Goal: Complete application form

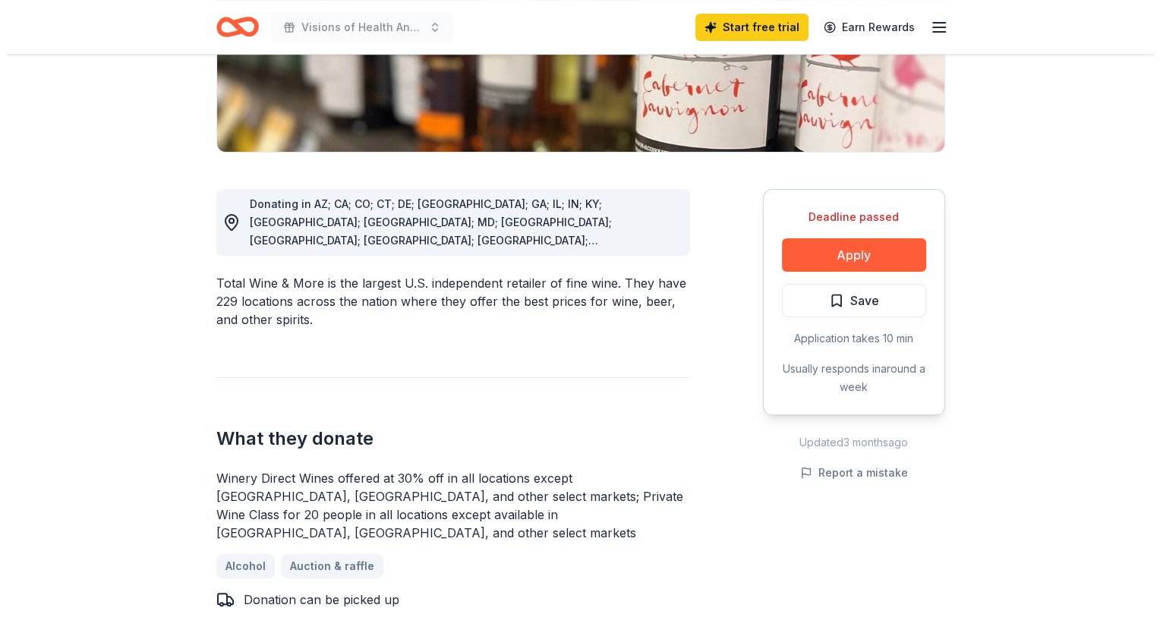
scroll to position [334, 0]
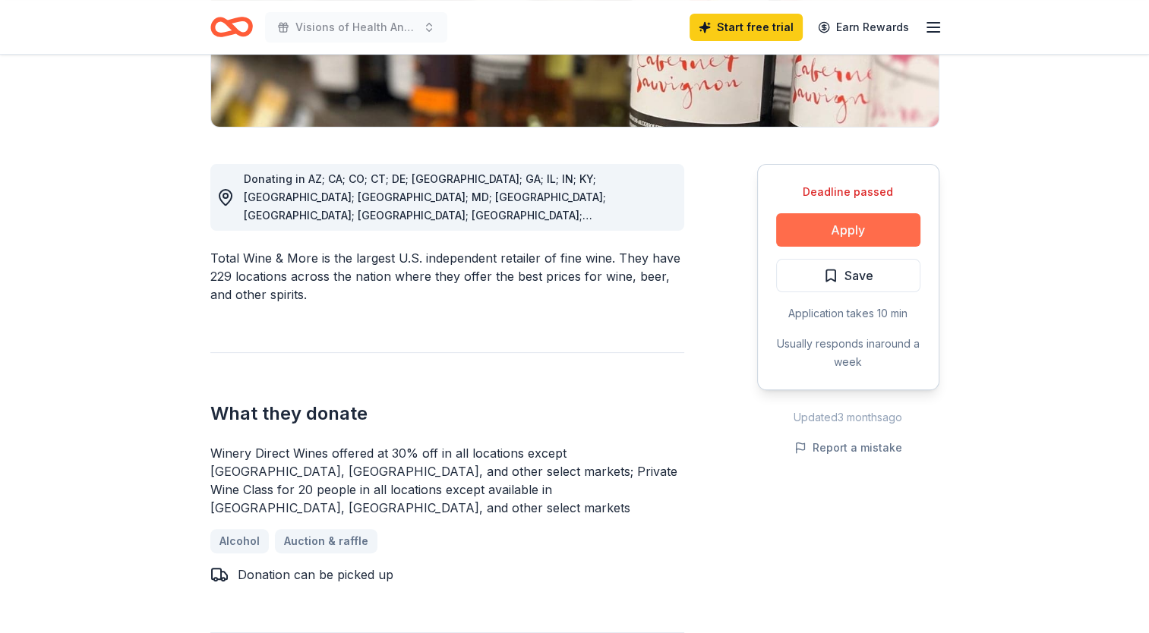
click at [840, 231] on button "Apply" at bounding box center [848, 229] width 144 height 33
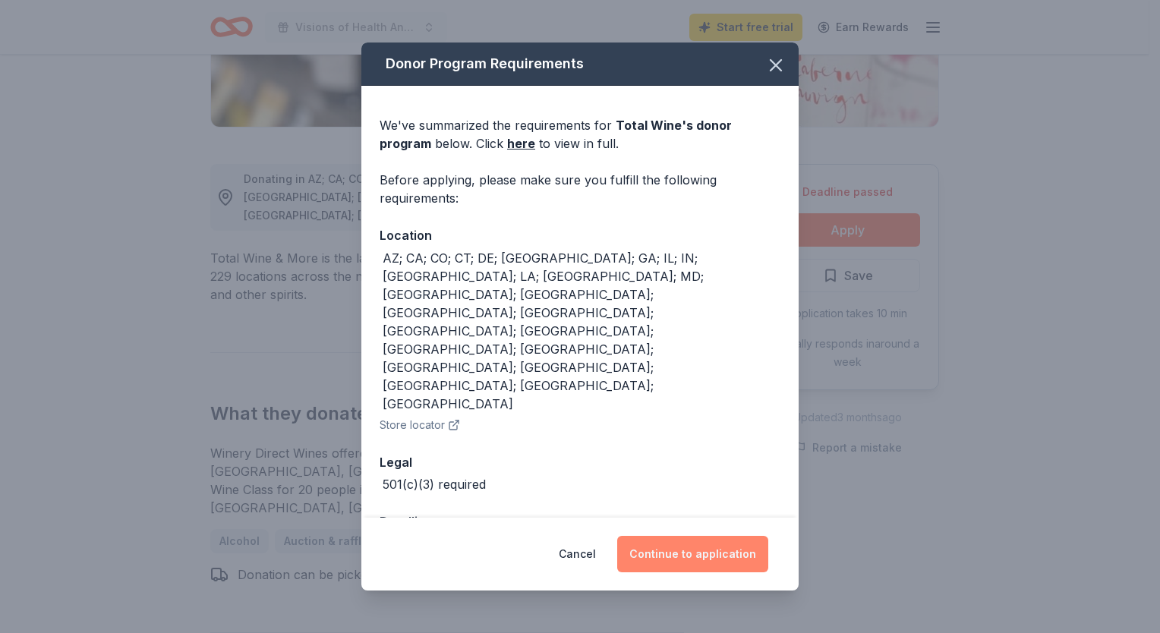
click at [692, 536] on button "Continue to application" at bounding box center [692, 554] width 151 height 36
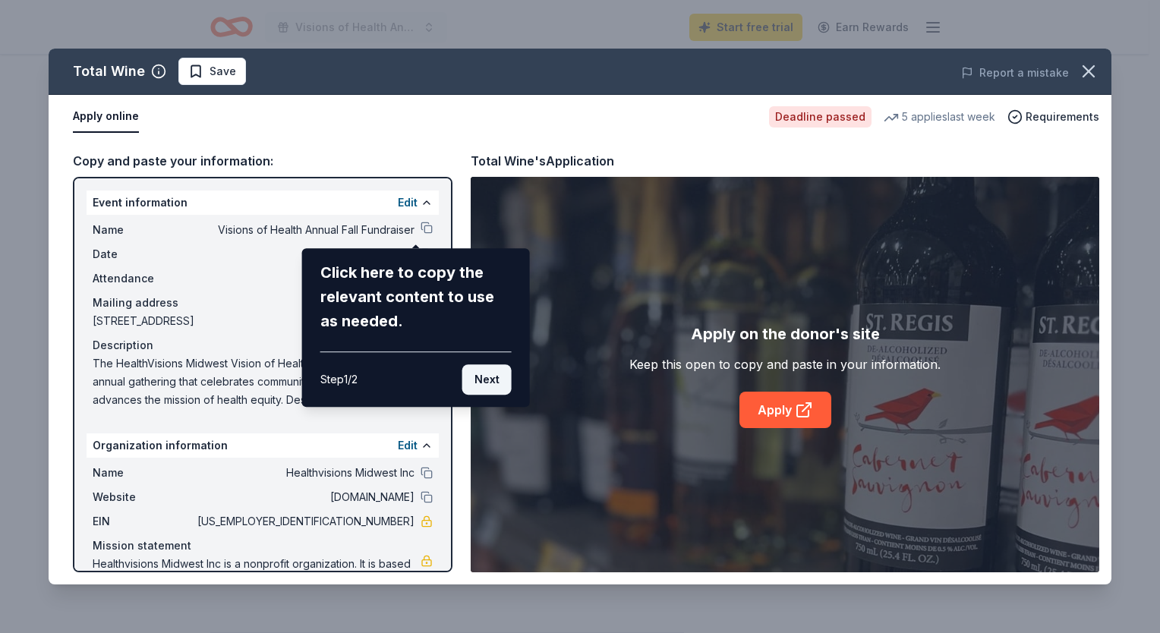
click at [495, 381] on button "Next" at bounding box center [486, 379] width 49 height 30
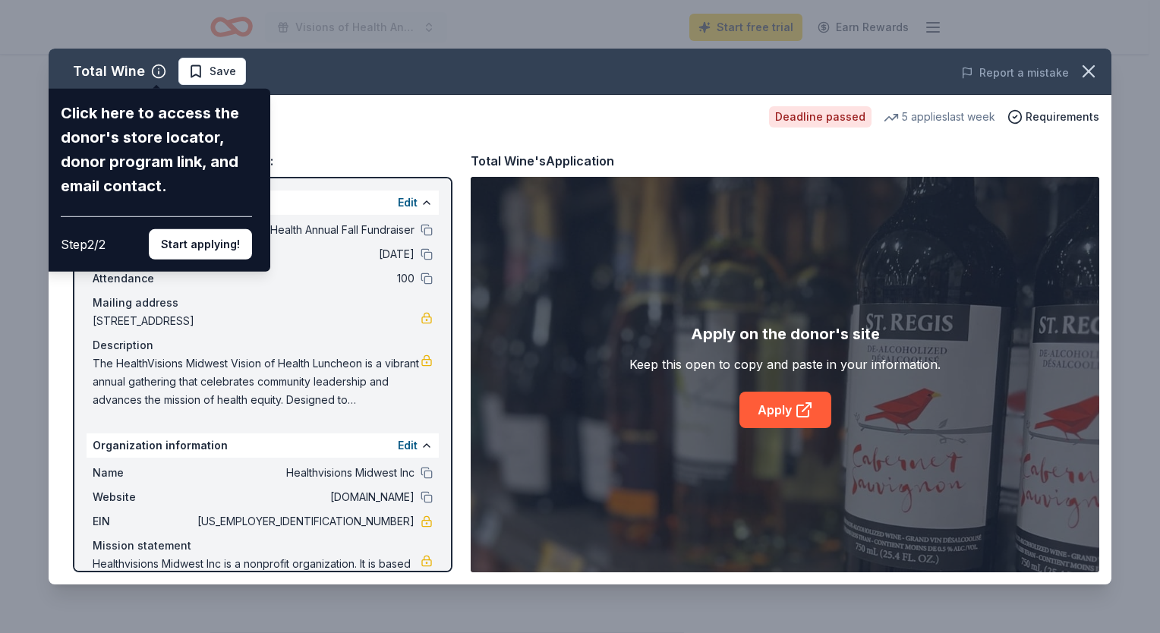
click at [330, 137] on div "Total Wine Click here to access the donor's store locator, donor program link, …" at bounding box center [580, 317] width 1063 height 536
click at [324, 135] on div "Total Wine Click here to access the donor's store locator, donor program link, …" at bounding box center [580, 317] width 1063 height 536
click at [581, 256] on div "Total Wine Click here to access the donor's store locator, donor program link, …" at bounding box center [580, 317] width 1063 height 536
click at [206, 254] on button "Start applying!" at bounding box center [200, 244] width 103 height 30
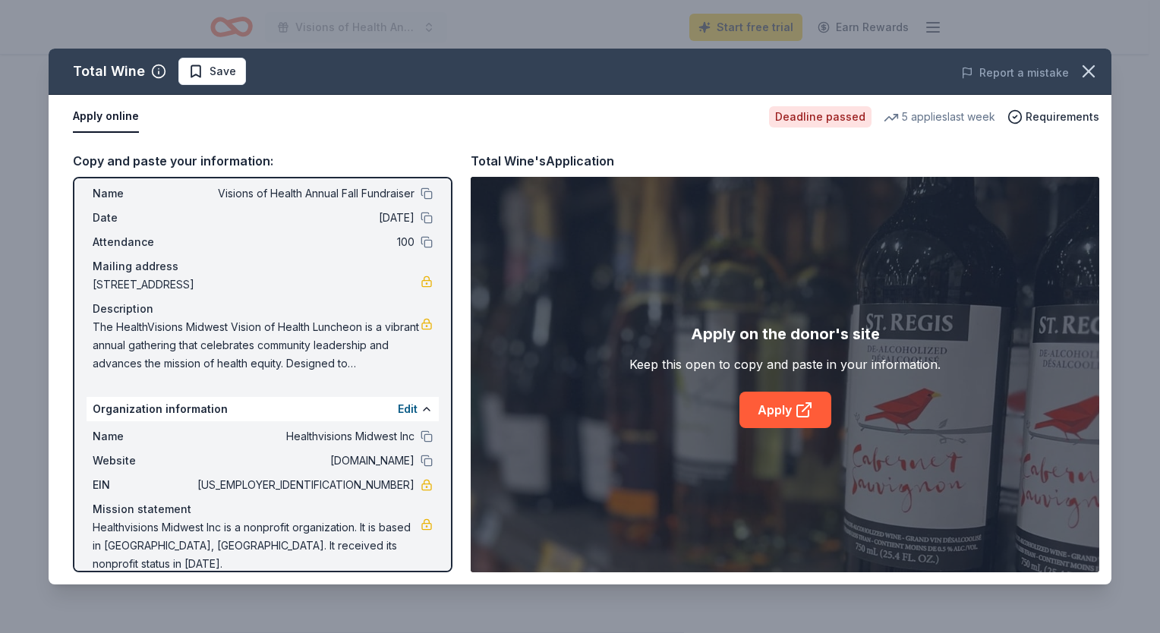
scroll to position [37, 0]
click at [785, 412] on link "Apply" at bounding box center [786, 410] width 92 height 36
